Goal: Information Seeking & Learning: Find specific fact

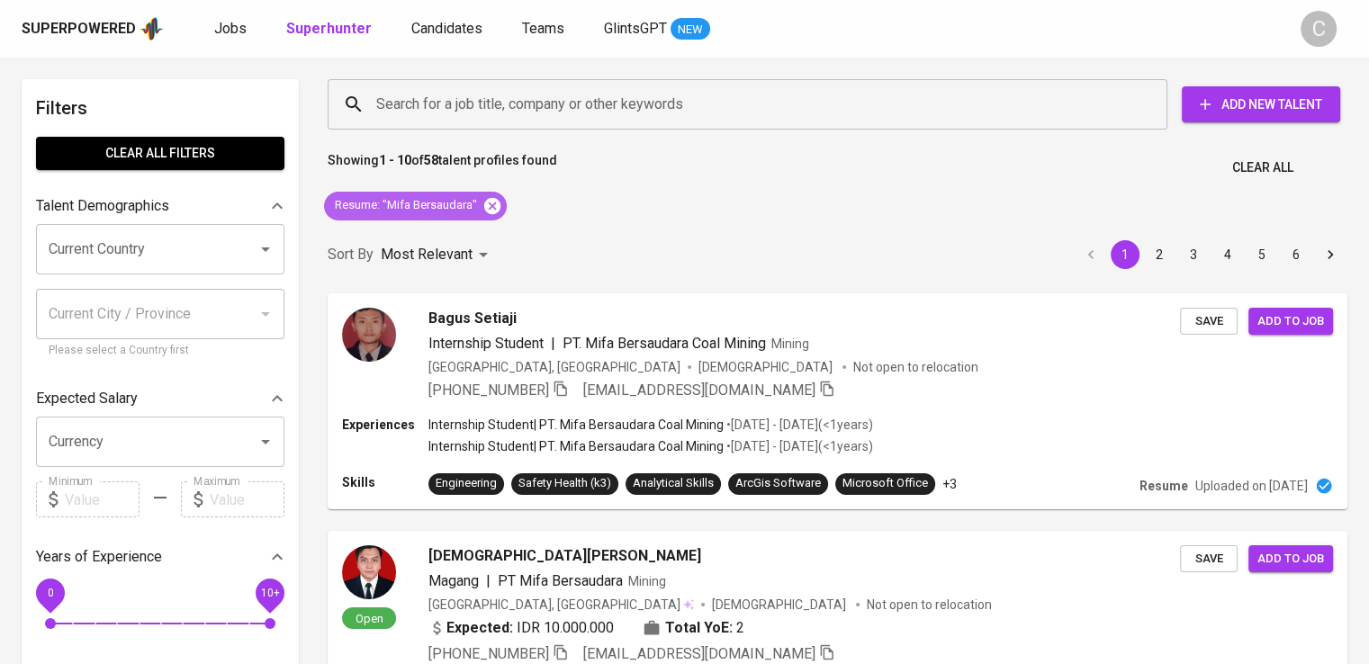
click at [493, 211] on icon at bounding box center [492, 205] width 16 height 16
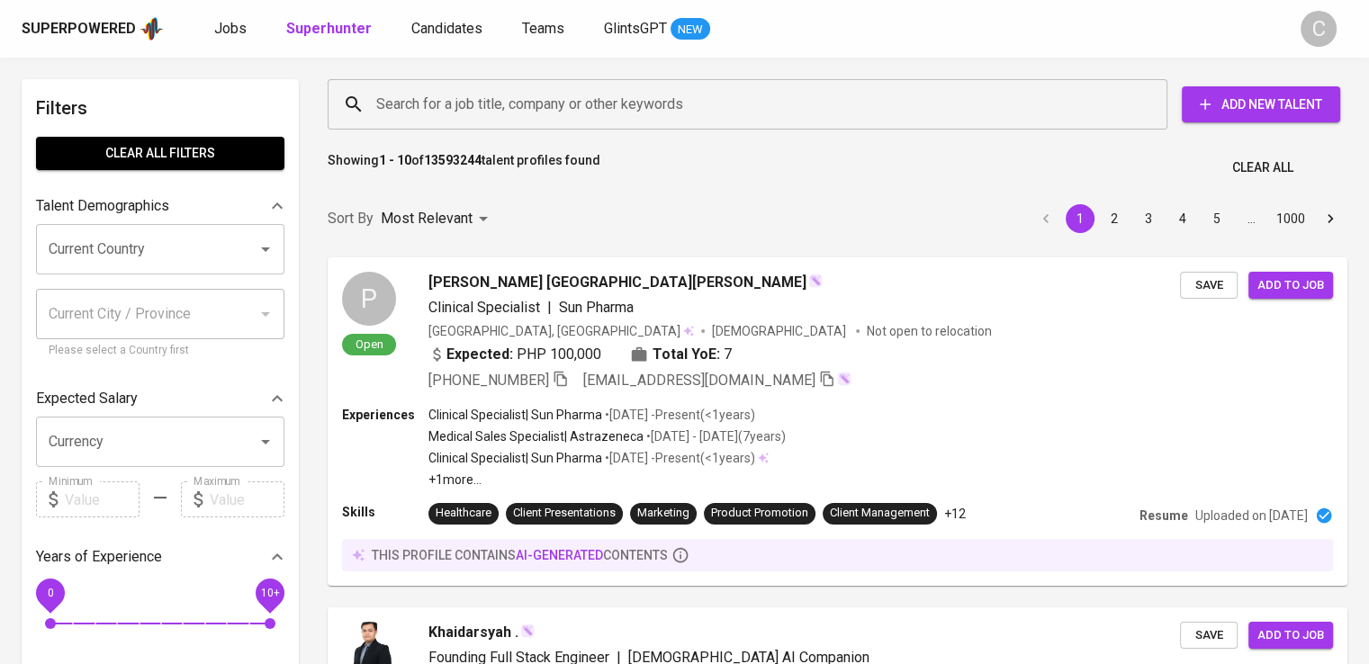
click at [582, 105] on input "Search for a job title, company or other keywords" at bounding box center [752, 104] width 761 height 34
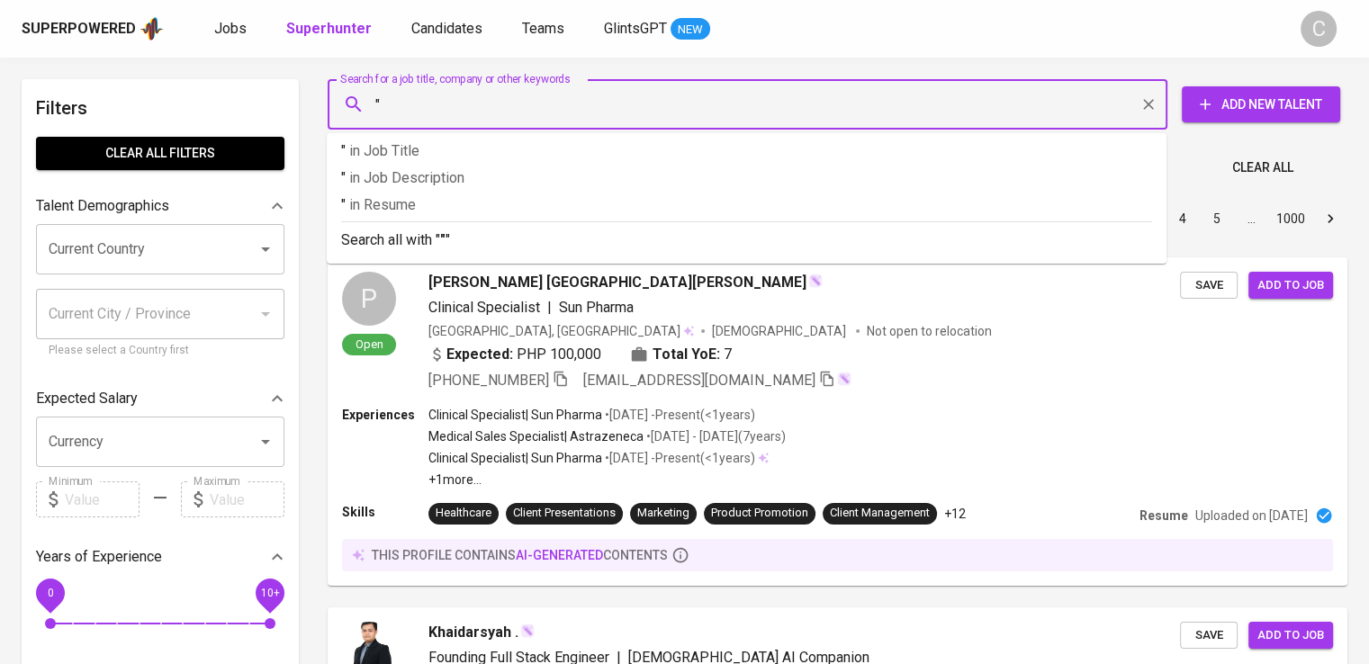
paste input "LINGKAR NUSANTARA GAS"
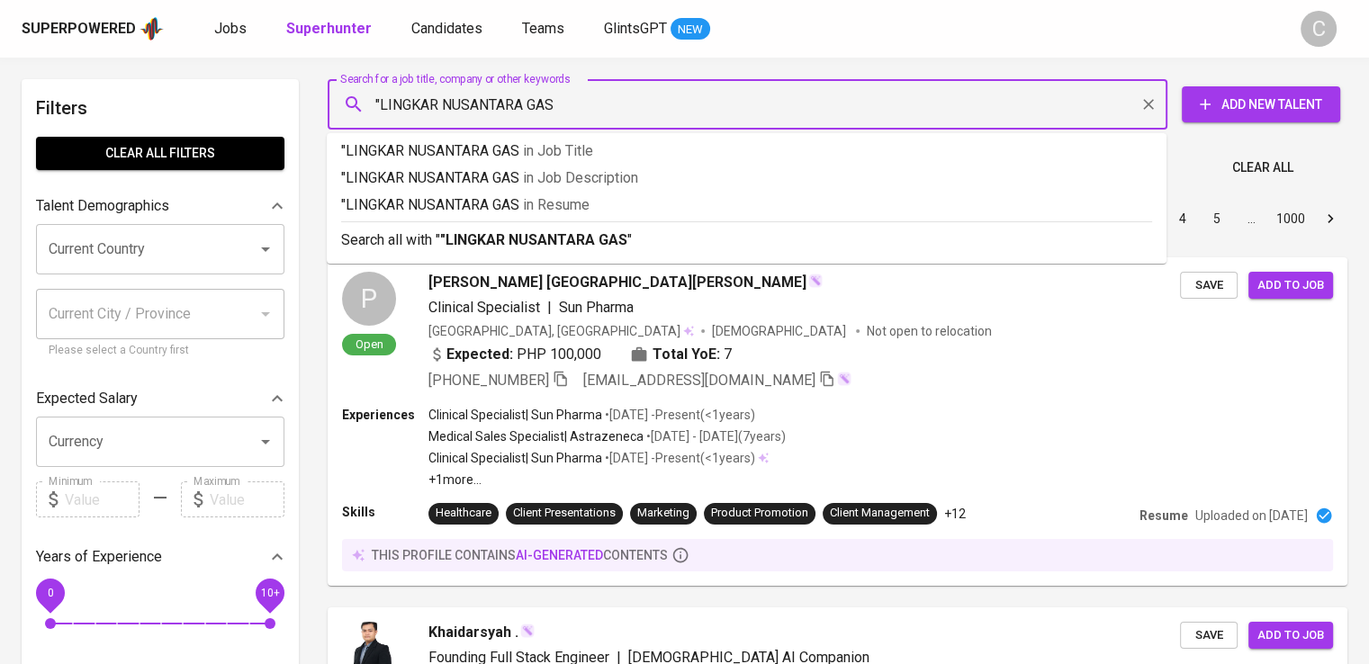
type input ""LINGKAR NUSANTARA GAS""
click at [591, 199] on span "in [GEOGRAPHIC_DATA]" at bounding box center [561, 204] width 67 height 17
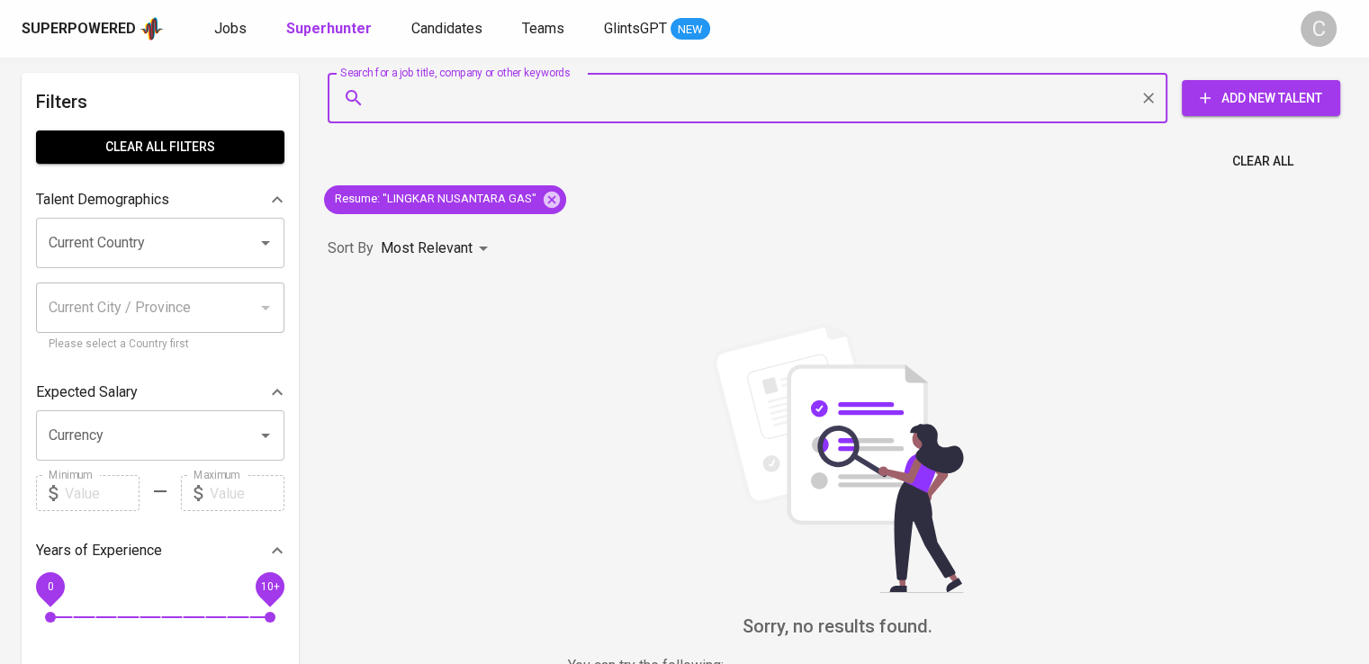
scroll to position [28, 0]
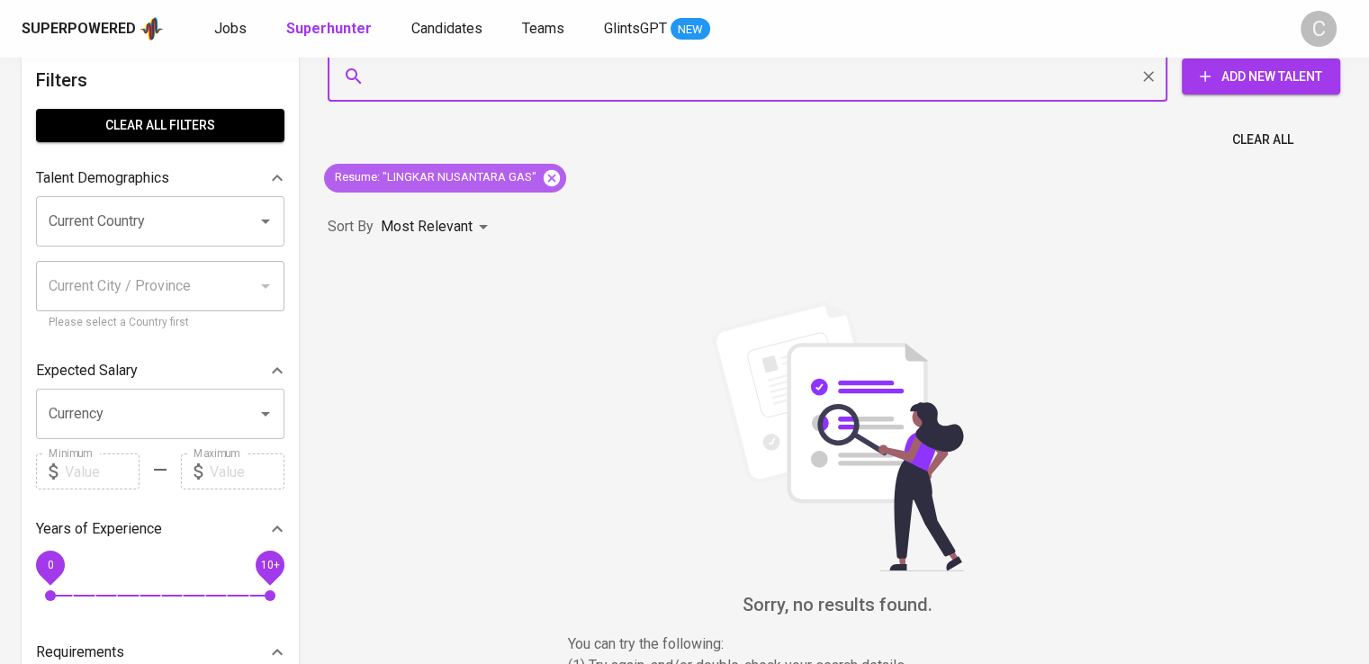
click at [545, 173] on icon at bounding box center [552, 177] width 16 height 16
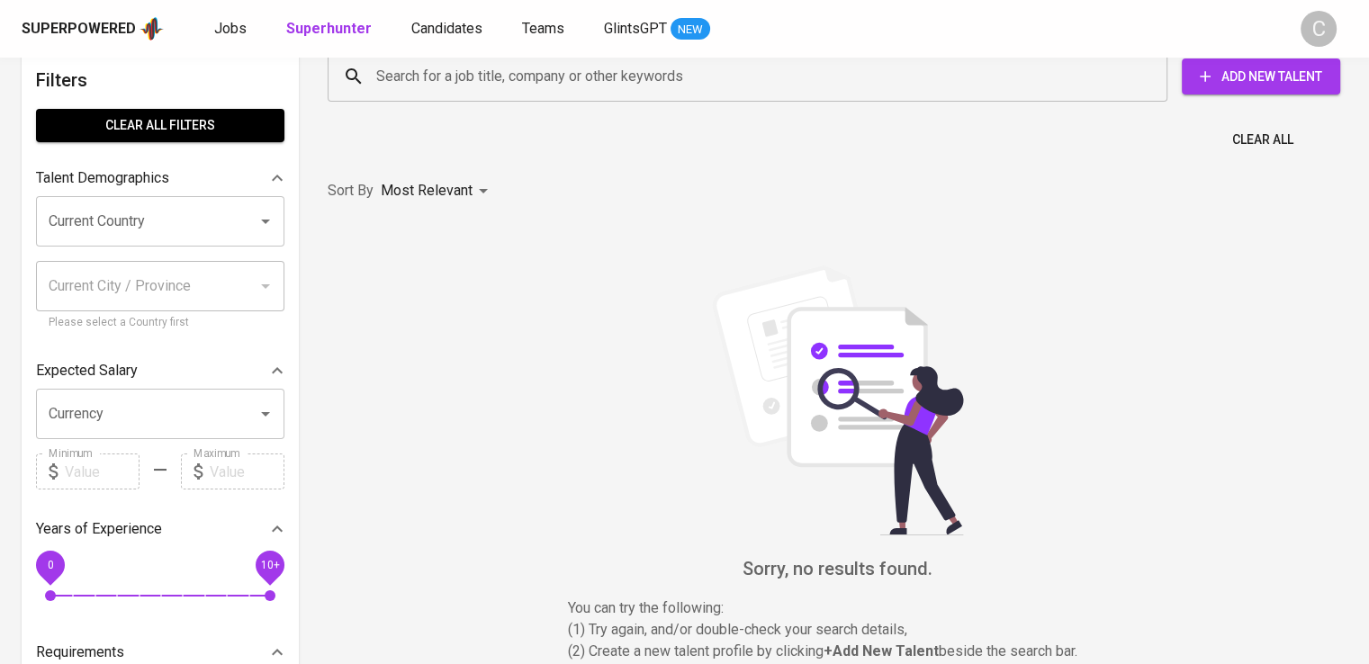
click at [507, 84] on input "Search for a job title, company or other keywords" at bounding box center [752, 76] width 761 height 34
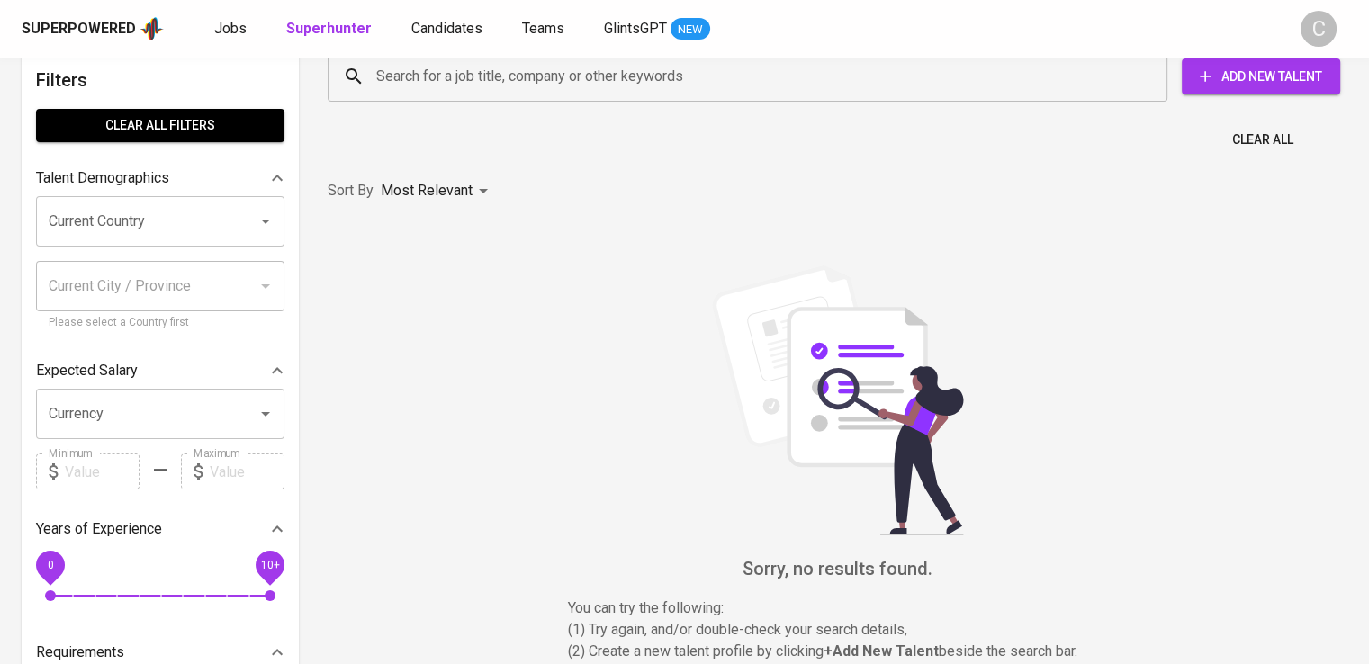
click at [507, 84] on input "Search for a job title, company or other keywords" at bounding box center [752, 76] width 761 height 34
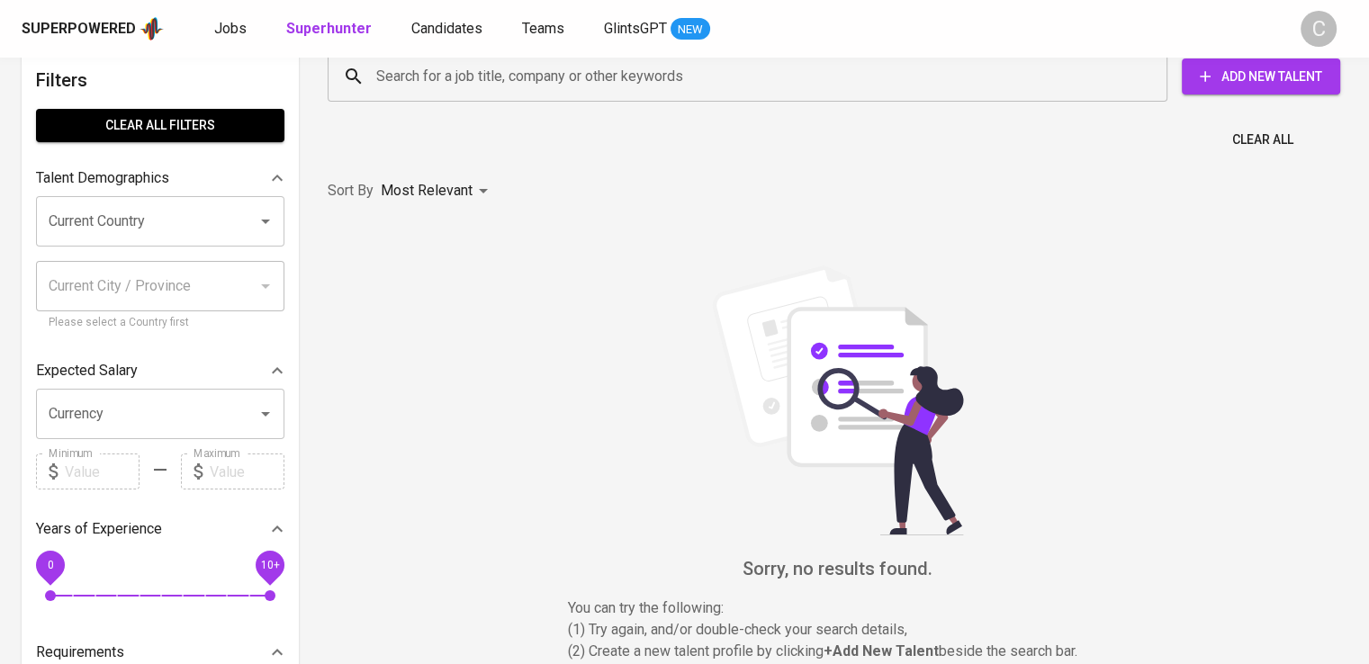
click at [507, 84] on input "Search for a job title, company or other keywords" at bounding box center [752, 76] width 761 height 34
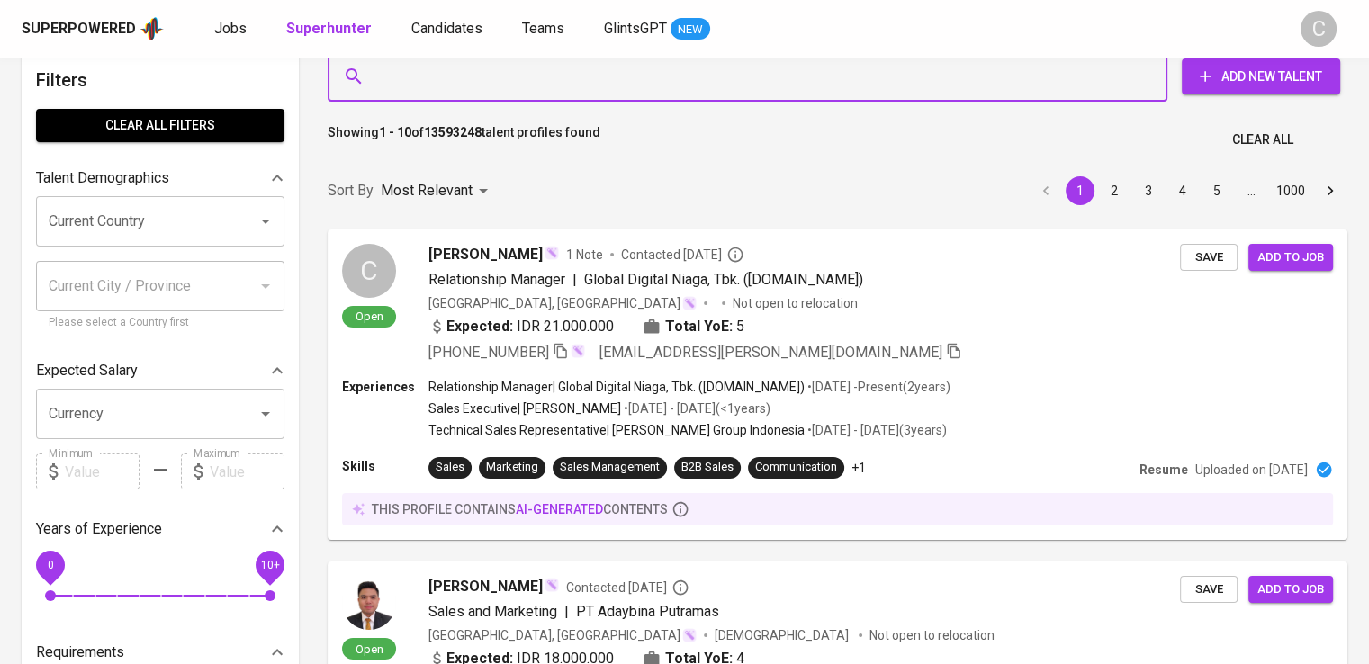
click at [507, 84] on input "Search for a job title, company or other keywords" at bounding box center [752, 76] width 761 height 34
paste input "BINTANG JAMTAMA SEJAHTERA"
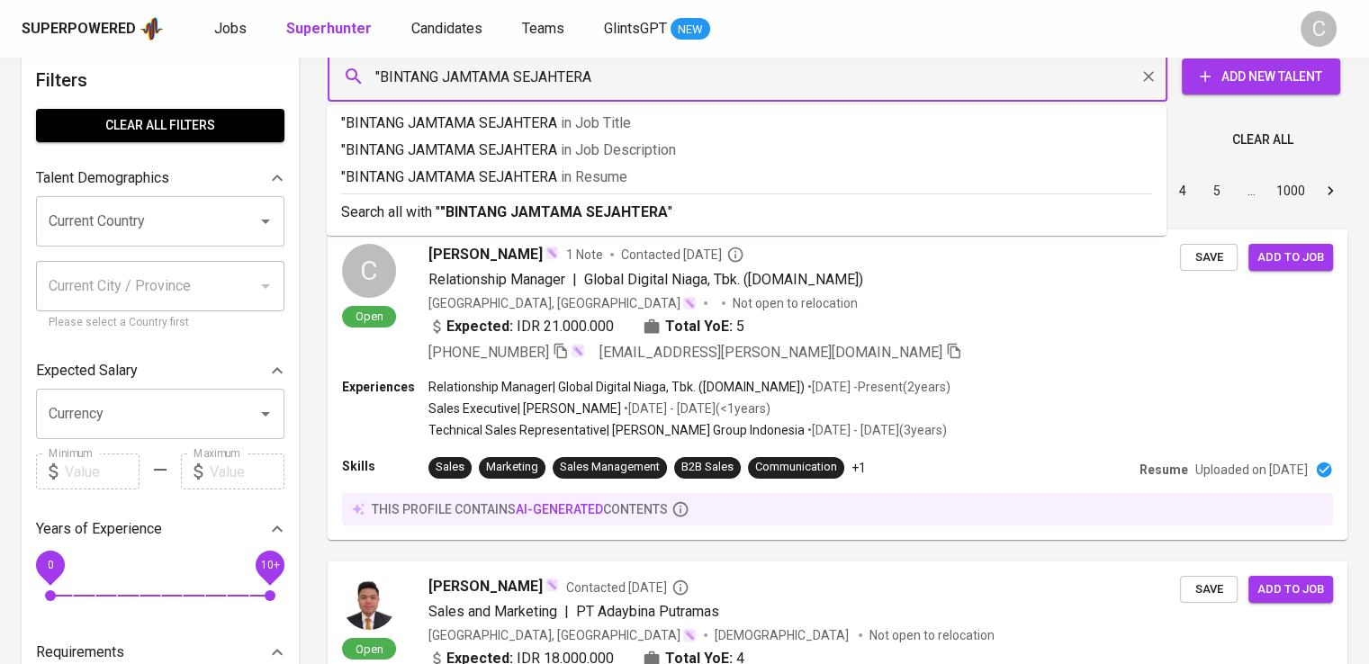
type input ""BINTANG JAMTAMA SEJAHTERA""
click at [509, 181] on p ""BINTANG JAMTAMA SEJAHTERA" in Resume" at bounding box center [746, 178] width 811 height 22
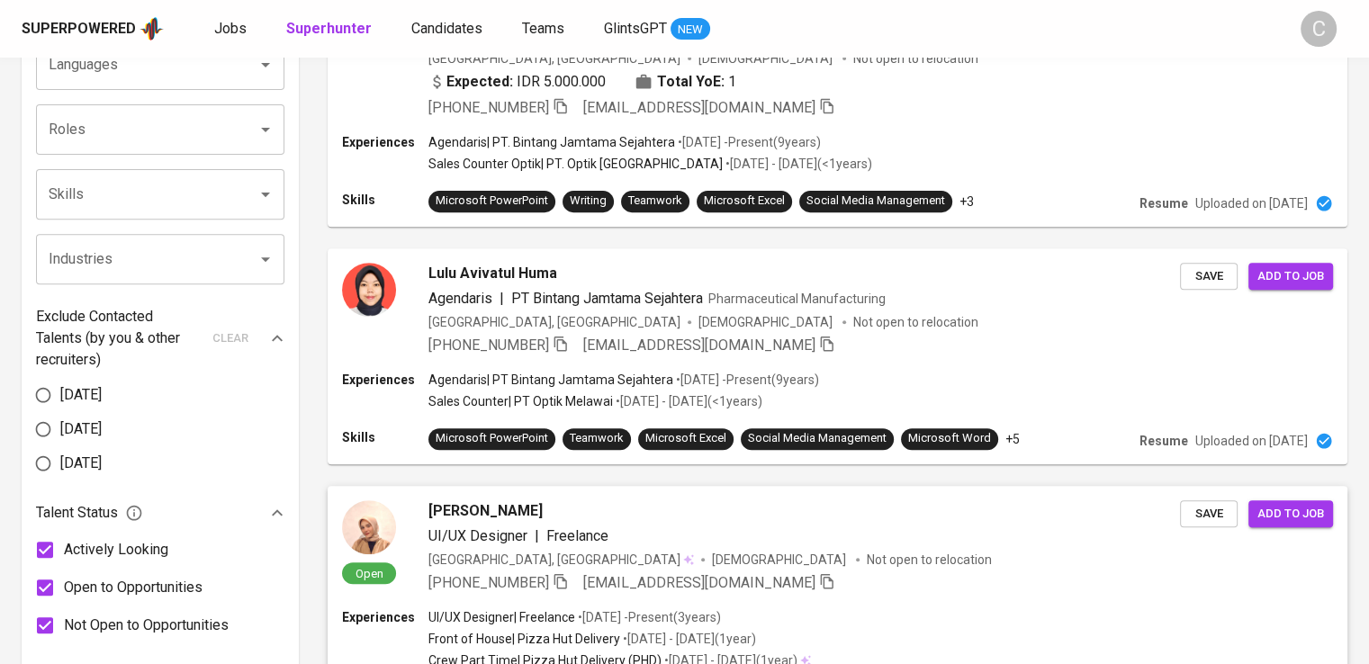
scroll to position [654, 0]
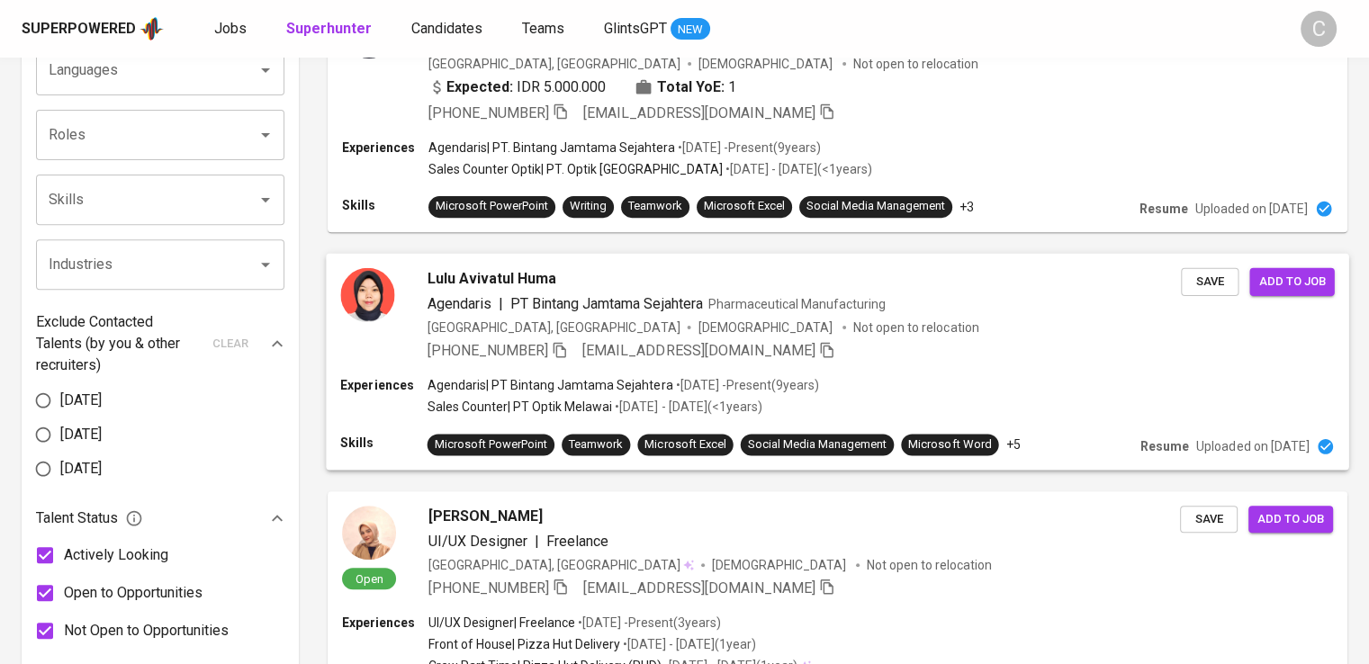
click at [561, 350] on icon "button" at bounding box center [560, 349] width 13 height 15
